Goal: Information Seeking & Learning: Learn about a topic

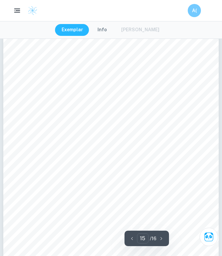
scroll to position [4034, 0]
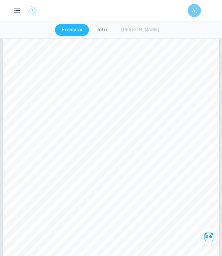
click at [112, 182] on span "https://www.scribbr.com/statistics/degrees-of-freedom/" at bounding box center [90, 182] width 43 height 4
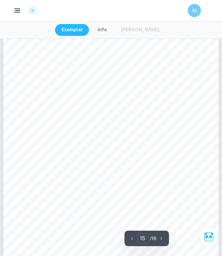
click at [112, 181] on span "https://www.scribbr.com/statistics/degrees-of-freedom/" at bounding box center [90, 182] width 43 height 4
click at [99, 181] on span "https://www.scribbr.com/statistics/degrees-of-freedom/" at bounding box center [90, 182] width 43 height 4
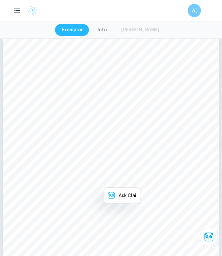
click at [99, 182] on span "https://www.scribbr.com/statistics/degrees-of-freedom/" at bounding box center [90, 182] width 43 height 4
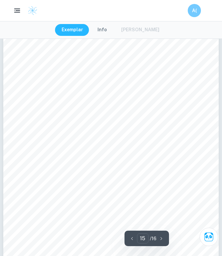
click at [112, 182] on span "https://www.scribbr.com/statistics/degrees-of-freedom/" at bounding box center [90, 182] width 43 height 4
click at [109, 184] on span "https://www.scribbr.com/statistics/degrees-of-freedom/" at bounding box center [90, 182] width 43 height 4
drag, startPoint x: 70, startPoint y: 181, endPoint x: 166, endPoint y: 181, distance: 96.3
click at [112, 181] on span "https://www.scribbr.com/statistics/degrees-of-freedom/" at bounding box center [90, 182] width 43 height 4
click at [183, 158] on div "Bibliography: Bevans, R. (2020, January 31). An Introduction to T Tests | Defin…" at bounding box center [110, 127] width 215 height 278
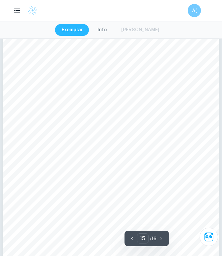
drag, startPoint x: 70, startPoint y: 182, endPoint x: 167, endPoint y: 181, distance: 97.3
click at [167, 181] on div "Bibliography: Bevans, R. (2020, January 31). An Introduction to T Tests | Defin…" at bounding box center [110, 127] width 215 height 278
copy span "https://www.scribbr.com/statistics/degrees-of-freedom/"
drag, startPoint x: 70, startPoint y: 202, endPoint x: 188, endPoint y: 201, distance: 118.0
click at [147, 201] on span "https://www.scribbr.com/statistics/pearson-correlation-coefficient/" at bounding box center [108, 201] width 78 height 4
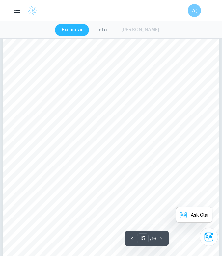
copy span "https://www.scribbr.com/statistics/pearson-correlation-coefficient/"
click at [72, 221] on span "https://www.scribbr.com/statistics/students-t-table/" at bounding box center [91, 220] width 44 height 4
drag, startPoint x: 70, startPoint y: 221, endPoint x: 160, endPoint y: 219, distance: 90.8
click at [160, 219] on div "Bibliography: Bevans, R. (2020, January 31). An Introduction to T Tests | Defin…" at bounding box center [110, 127] width 215 height 278
copy span "https://www.scribbr.com/statistics/students-t-table/"
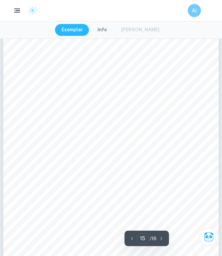
drag, startPoint x: 88, startPoint y: 85, endPoint x: 158, endPoint y: 86, distance: 70.0
click at [158, 86] on div "Bibliography: Bevans, R. (2020, January 31). An Introduction to T Tests | Defin…" at bounding box center [110, 127] width 215 height 278
copy div "https://www.scribbr.com/statistics/mean/"
click at [130, 126] on div "Bibliography: Bevans, R. (2020, January 31). An Introduction to T Tests | Defin…" at bounding box center [110, 127] width 215 height 278
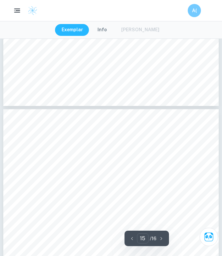
scroll to position [3913, 0]
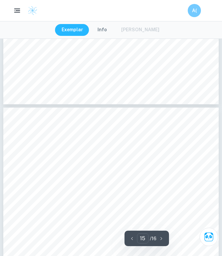
drag, startPoint x: 54, startPoint y: 185, endPoint x: 146, endPoint y: 184, distance: 92.1
click at [96, 184] on span "https://www.scribbr.com/statistics/standard-deviation/" at bounding box center [75, 185] width 42 height 4
copy span "https://www.scribbr.com/statistics/standard-deviation/"
drag, startPoint x: 88, startPoint y: 156, endPoint x: 156, endPoint y: 156, distance: 67.4
click at [129, 156] on span "https://www.scribbr.com/statistics/t-test/" at bounding box center [108, 156] width 41 height 4
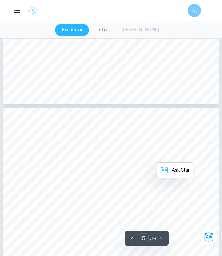
copy span "https://www.scribbr.com/statistics/t-test/"
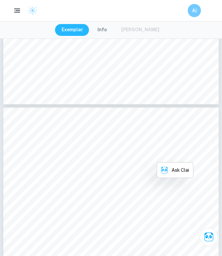
click at [115, 172] on div "Bibliography: Bevans, R. (2020, January 31). An Introduction to T Tests | Defin…" at bounding box center [110, 247] width 215 height 278
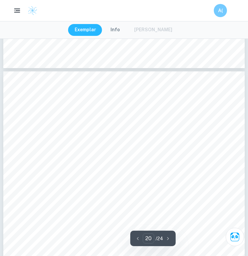
scroll to position [6170, 0]
